Goal: Check status: Check status

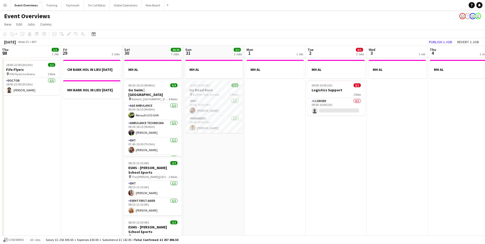
scroll to position [0, 150]
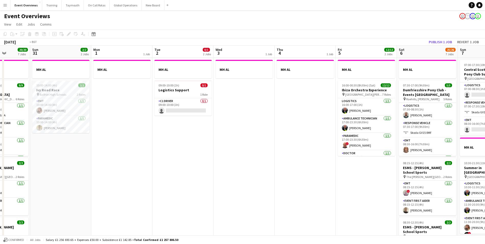
drag, startPoint x: 290, startPoint y: 169, endPoint x: 149, endPoint y: 168, distance: 141.0
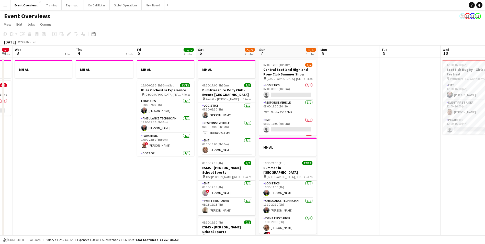
scroll to position [0, 180]
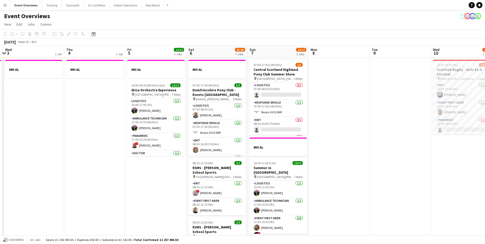
drag, startPoint x: 209, startPoint y: 180, endPoint x: 136, endPoint y: 179, distance: 72.3
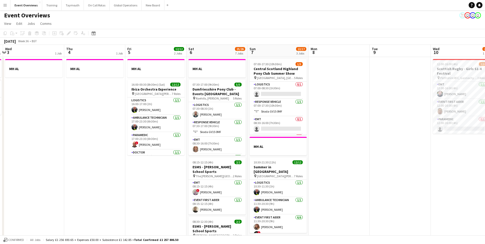
scroll to position [0, 0]
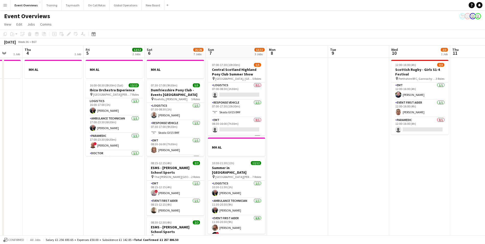
drag, startPoint x: 348, startPoint y: 130, endPoint x: 130, endPoint y: 124, distance: 218.2
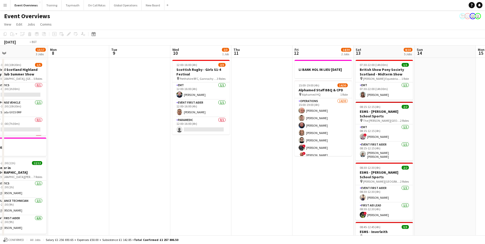
drag, startPoint x: 276, startPoint y: 179, endPoint x: 113, endPoint y: 173, distance: 163.1
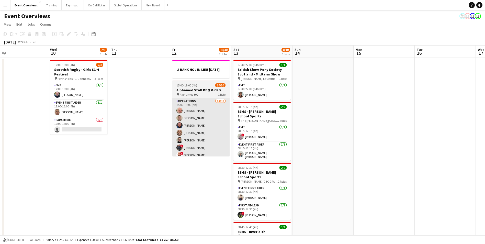
scroll to position [0, 201]
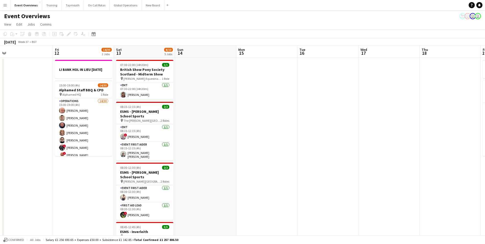
drag, startPoint x: 376, startPoint y: 130, endPoint x: 143, endPoint y: 133, distance: 232.5
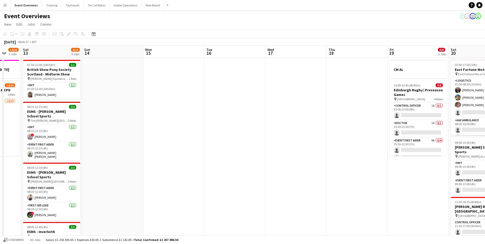
drag, startPoint x: 237, startPoint y: 128, endPoint x: 123, endPoint y: 129, distance: 114.4
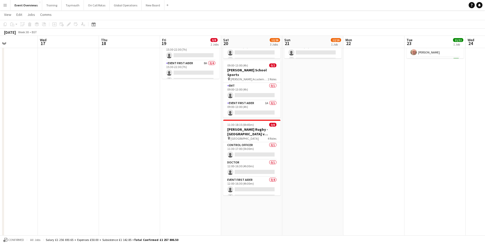
scroll to position [0, 201]
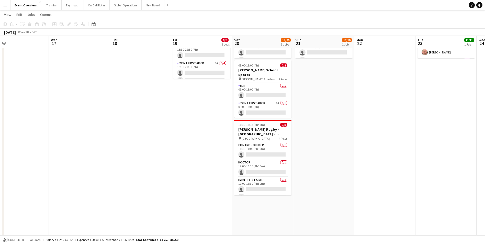
drag, startPoint x: 198, startPoint y: 146, endPoint x: 107, endPoint y: 149, distance: 91.0
click at [108, 149] on app-calendar-viewport "Sat 13 8/10 5 Jobs Sun 14 Mon 15 Tue 16 Wed 17 Thu 18 Fri 19 0/8 2 Jobs Sat 20 …" at bounding box center [242, 180] width 485 height 475
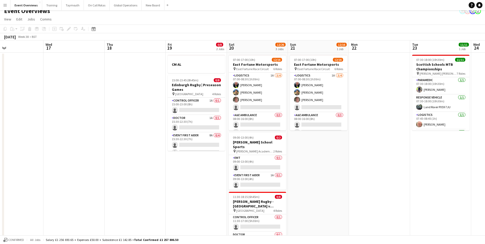
scroll to position [0, 0]
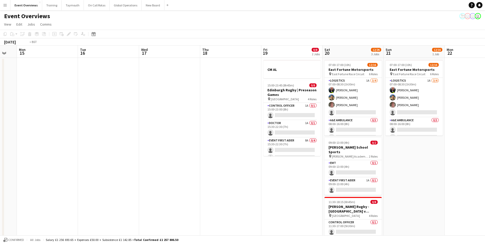
drag, startPoint x: 109, startPoint y: 148, endPoint x: 294, endPoint y: 130, distance: 185.6
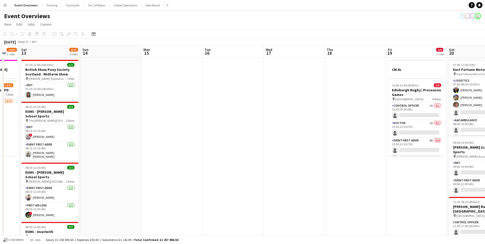
drag, startPoint x: 230, startPoint y: 142, endPoint x: 280, endPoint y: 140, distance: 50.1
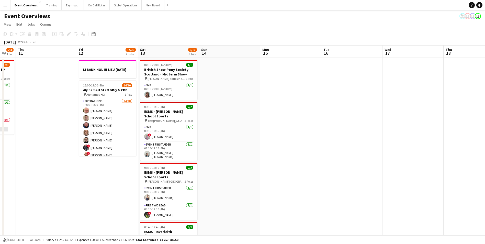
drag, startPoint x: 33, startPoint y: 194, endPoint x: 163, endPoint y: 177, distance: 130.4
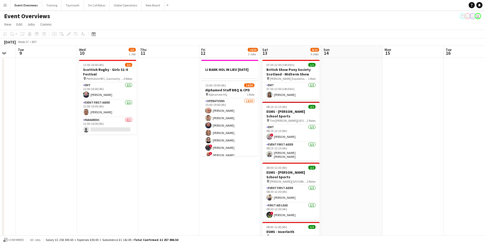
scroll to position [0, 106]
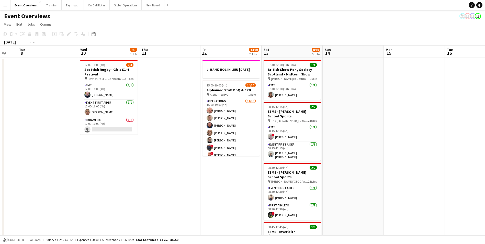
drag, startPoint x: 110, startPoint y: 182, endPoint x: 180, endPoint y: 179, distance: 70.6
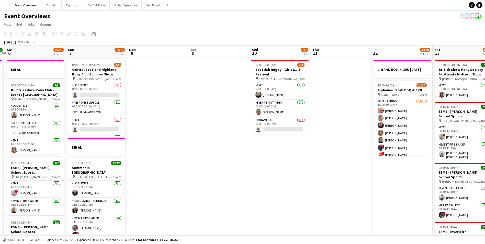
drag, startPoint x: 194, startPoint y: 182, endPoint x: 215, endPoint y: 180, distance: 21.6
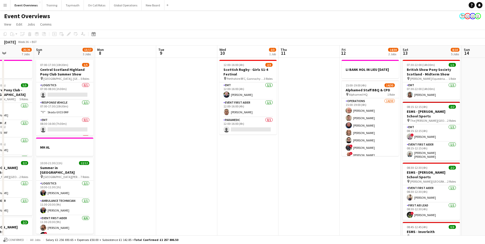
drag, startPoint x: 246, startPoint y: 188, endPoint x: 376, endPoint y: 176, distance: 130.8
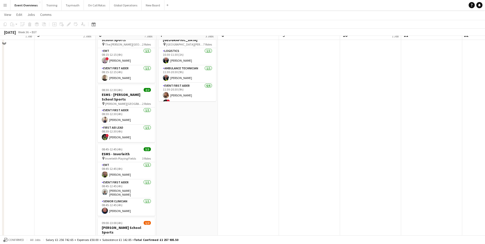
scroll to position [81, 0]
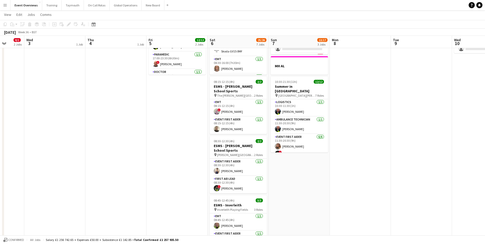
drag, startPoint x: 313, startPoint y: 155, endPoint x: 426, endPoint y: 148, distance: 113.9
click at [428, 148] on app-calendar-viewport "Sun 31 2/2 2 Jobs Mon 1 1 Job Tue 2 0/1 2 Jobs Wed 3 1 Job Thu 4 1 Job Fri 5 12…" at bounding box center [242, 176] width 485 height 475
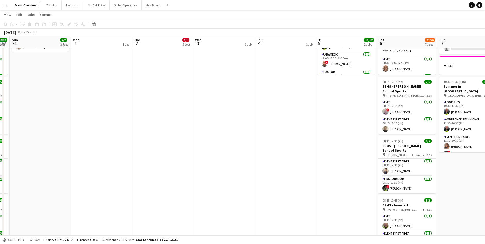
drag, startPoint x: 150, startPoint y: 158, endPoint x: 267, endPoint y: 150, distance: 118.0
click at [267, 150] on app-calendar-viewport "Fri 29 2 Jobs Sat 30 20/20 7 Jobs Sun 31 2/2 2 Jobs Mon 1 1 Job Tue 2 0/1 2 Job…" at bounding box center [242, 176] width 485 height 475
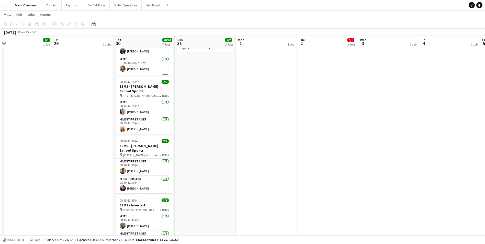
drag, startPoint x: 147, startPoint y: 159, endPoint x: 277, endPoint y: 157, distance: 129.8
click at [277, 157] on app-calendar-viewport "Tue 26 Wed 27 Thu 28 1/1 1 Job Fri 29 2 Jobs Sat 30 20/20 7 Jobs Sun 31 2/2 2 J…" at bounding box center [242, 176] width 485 height 475
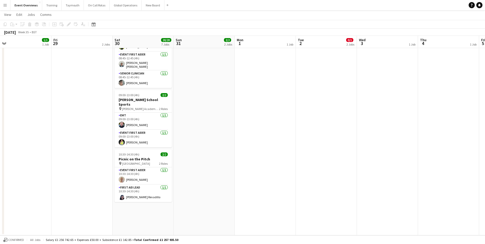
scroll to position [0, 123]
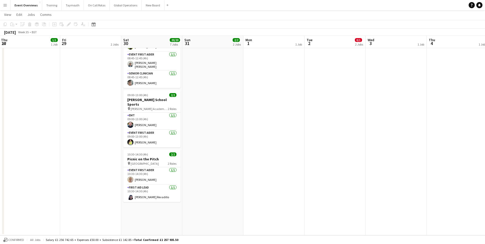
drag, startPoint x: 161, startPoint y: 163, endPoint x: 255, endPoint y: 161, distance: 93.5
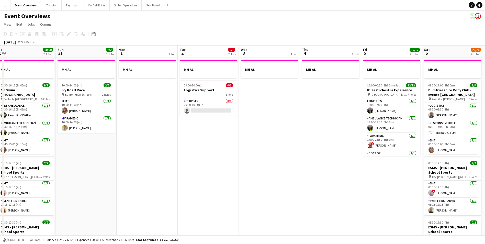
scroll to position [0, 191]
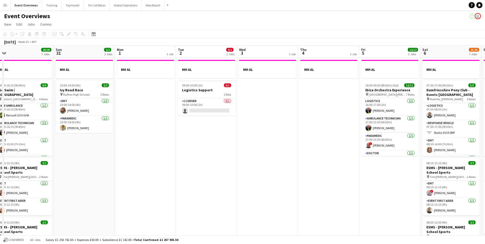
drag, startPoint x: 344, startPoint y: 193, endPoint x: 155, endPoint y: 208, distance: 190.1
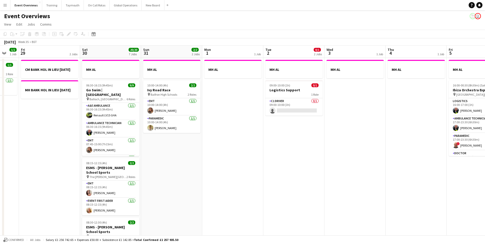
drag, startPoint x: 253, startPoint y: 188, endPoint x: 287, endPoint y: 185, distance: 33.9
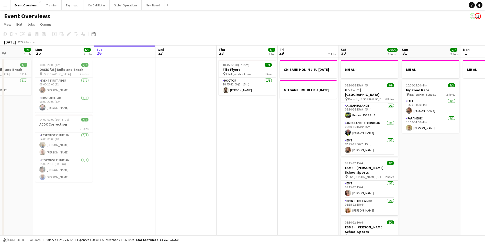
drag, startPoint x: 80, startPoint y: 159, endPoint x: 299, endPoint y: 161, distance: 219.2
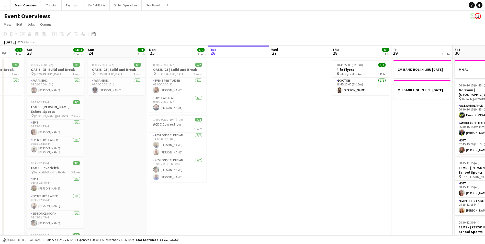
drag, startPoint x: 205, startPoint y: 167, endPoint x: 349, endPoint y: 158, distance: 143.9
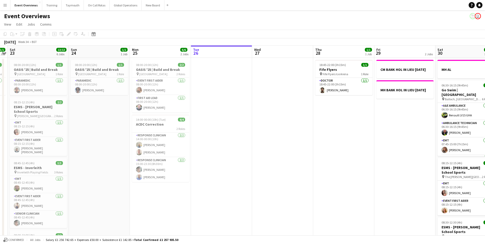
drag, startPoint x: 369, startPoint y: 160, endPoint x: 135, endPoint y: 168, distance: 233.9
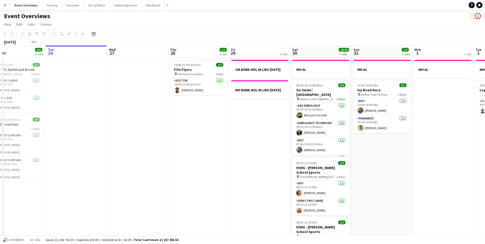
drag, startPoint x: 240, startPoint y: 161, endPoint x: 176, endPoint y: 163, distance: 63.6
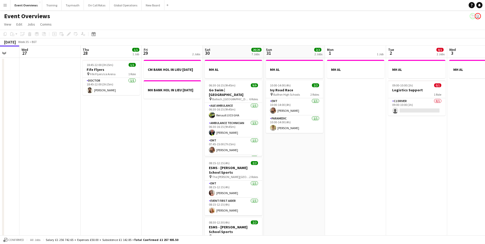
drag, startPoint x: 288, startPoint y: 163, endPoint x: 166, endPoint y: 167, distance: 121.9
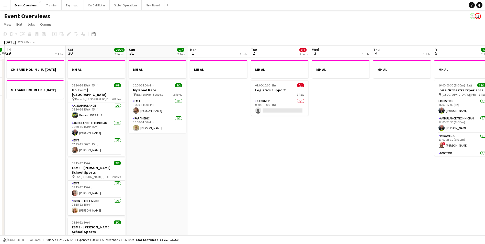
drag, startPoint x: 241, startPoint y: 158, endPoint x: 121, endPoint y: 158, distance: 119.3
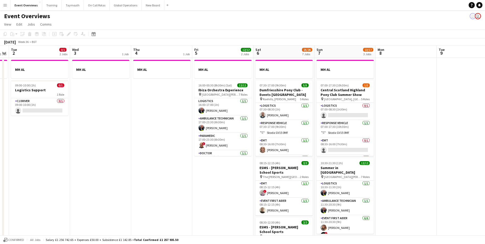
scroll to position [0, 197]
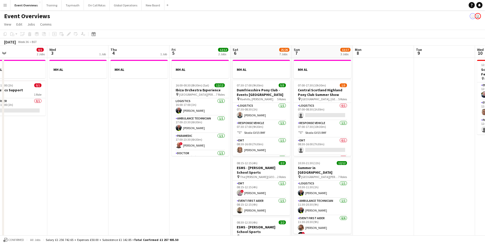
drag, startPoint x: 272, startPoint y: 195, endPoint x: 179, endPoint y: 195, distance: 93.2
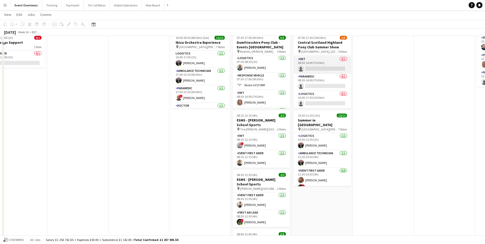
scroll to position [51, 0]
